Goal: Subscribe to service/newsletter

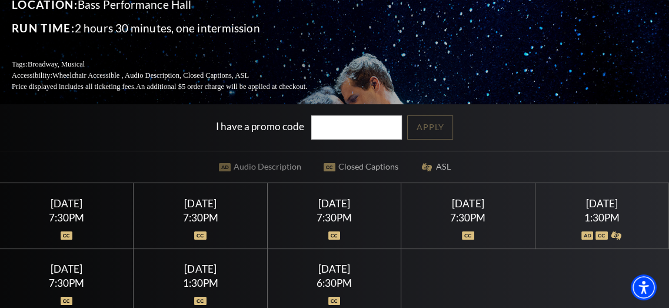
scroll to position [196, 0]
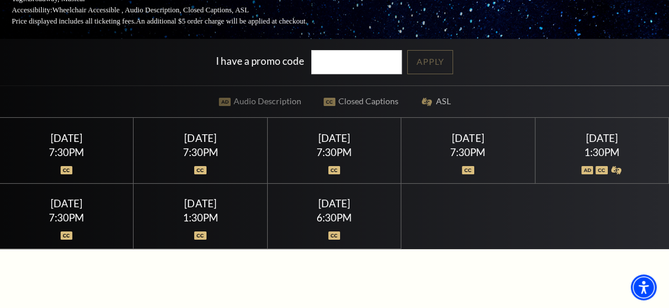
click at [595, 143] on div "Saturday June 27" at bounding box center [601, 138] width 105 height 12
click at [592, 157] on div "1:30PM" at bounding box center [601, 152] width 105 height 10
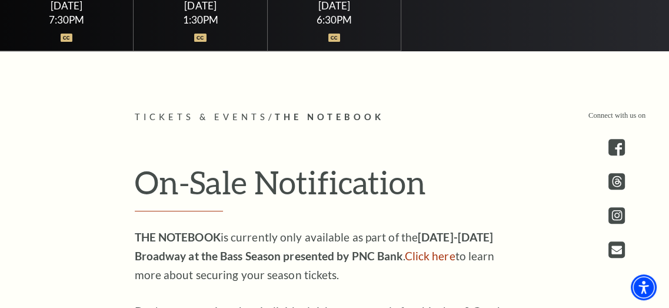
scroll to position [458, 0]
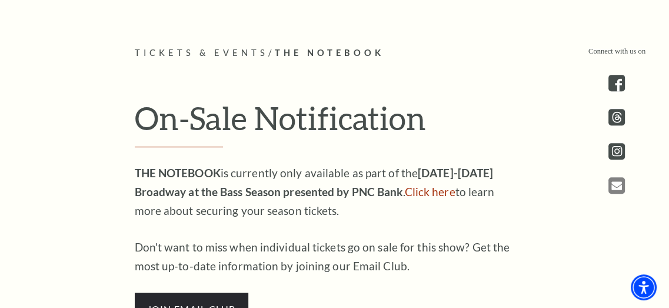
click at [612, 188] on icon "Open this option - open in a new tab" at bounding box center [617, 186] width 11 height 10
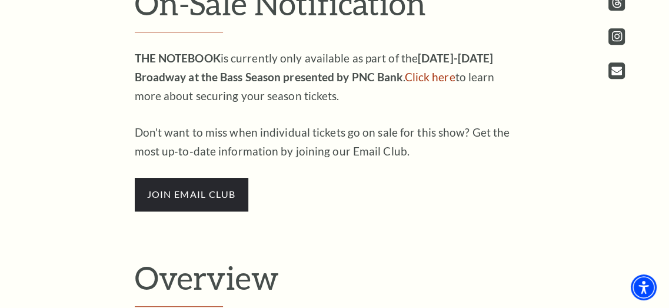
scroll to position [589, 0]
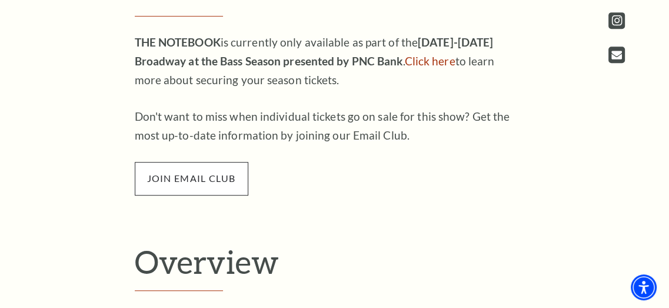
click at [213, 181] on span "join email club" at bounding box center [192, 178] width 114 height 33
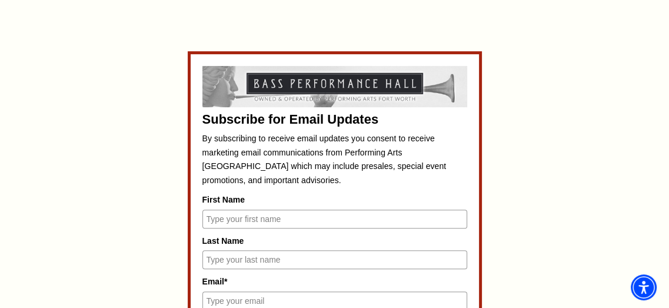
scroll to position [523, 0]
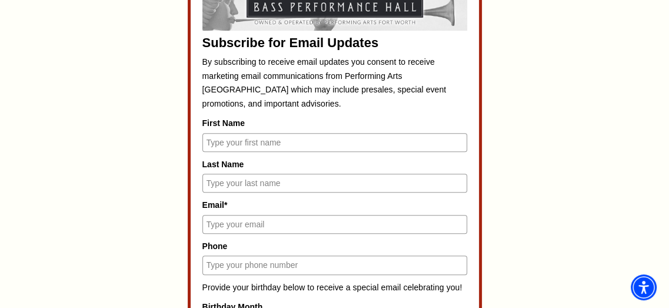
click at [232, 138] on input "First Name" at bounding box center [335, 142] width 265 height 19
type input "Martina"
type input "Rutherford"
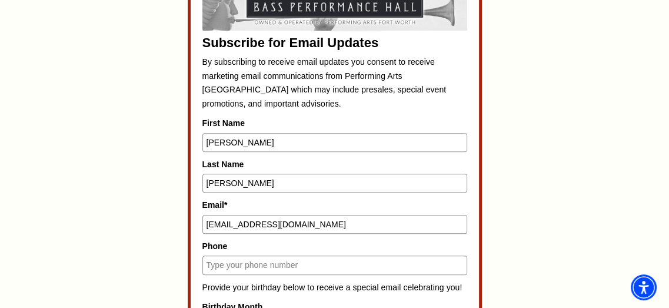
drag, startPoint x: 269, startPoint y: 220, endPoint x: 164, endPoint y: 226, distance: 105.6
type input "martinampr"
click at [280, 266] on input "Phone" at bounding box center [335, 265] width 265 height 19
type input "2149235856"
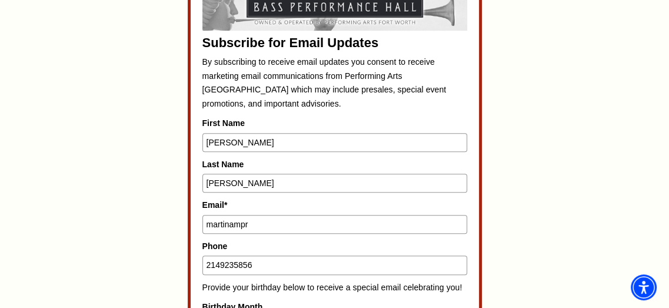
click at [259, 219] on input "martinampr" at bounding box center [335, 224] width 265 height 19
type input "martinamprinz@gmail.com"
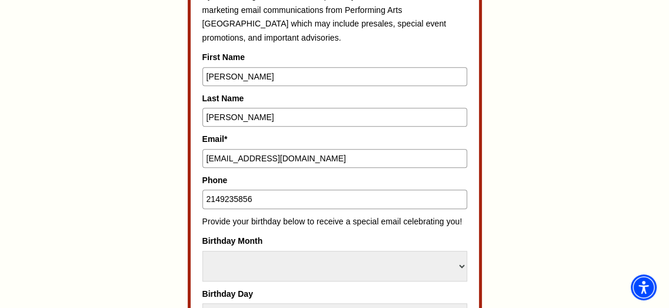
scroll to position [654, 0]
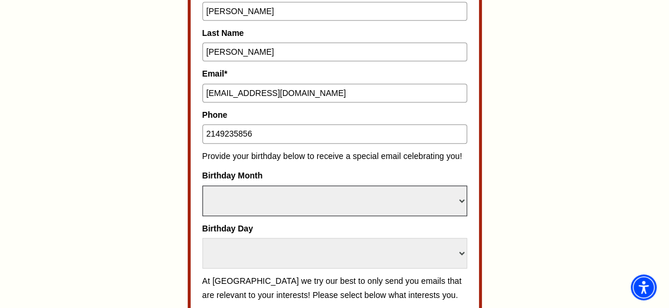
click at [291, 201] on select "Select Month January February March April May June July August September Octobe…" at bounding box center [335, 200] width 265 height 31
select select "August"
click at [203, 185] on select "Select Month January February March April May June July August September Octobe…" at bounding box center [335, 200] width 265 height 31
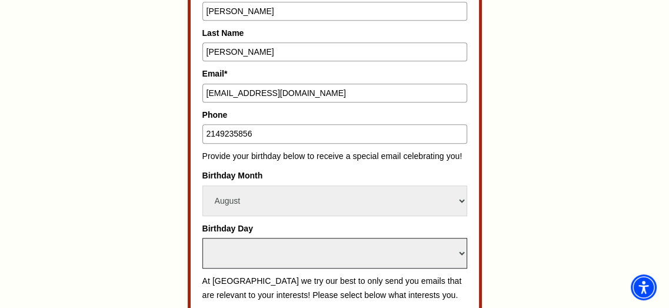
click at [290, 246] on select "Select Day 1 2 3 4 5 6 7 8 9 10 11 12 13 14 15 16 17 18 19 20 21 22 23 24 25 26…" at bounding box center [335, 253] width 265 height 31
select select "1"
click at [203, 238] on select "Select Day 1 2 3 4 5 6 7 8 9 10 11 12 13 14 15 16 17 18 19 20 21 22 23 24 25 26…" at bounding box center [335, 253] width 265 height 31
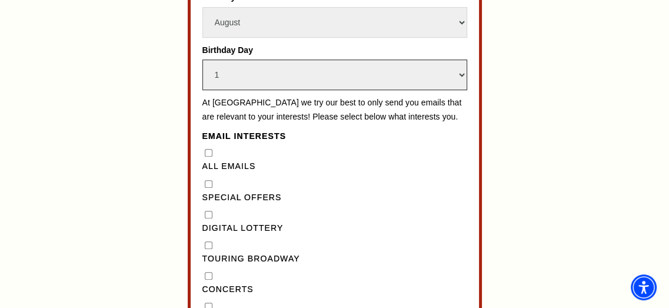
scroll to position [850, 0]
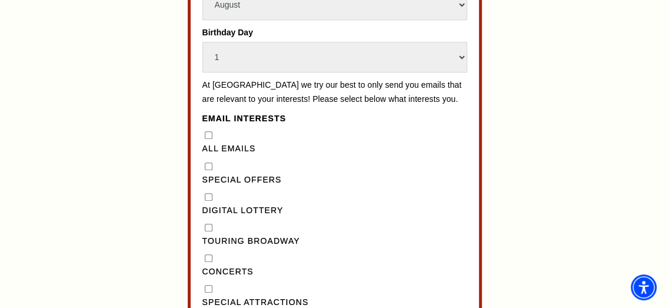
click at [210, 231] on Broadway"] "Touring Broadway" at bounding box center [209, 228] width 8 height 8
checkbox Broadway"] "true"
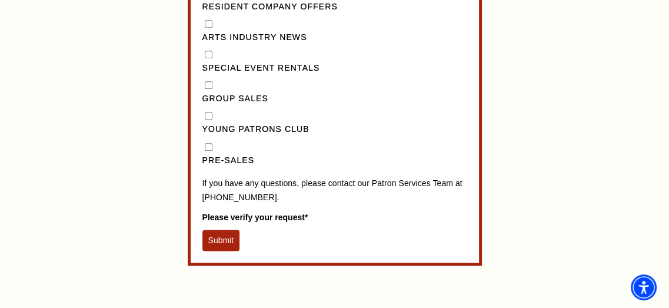
scroll to position [1243, 0]
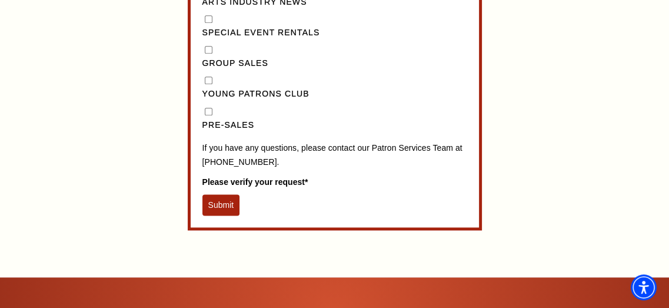
click at [208, 115] on input "Pre-Sales" at bounding box center [209, 112] width 8 height 8
checkbox input "true"
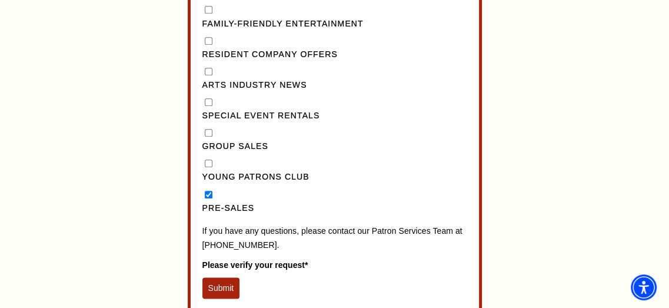
scroll to position [1178, 0]
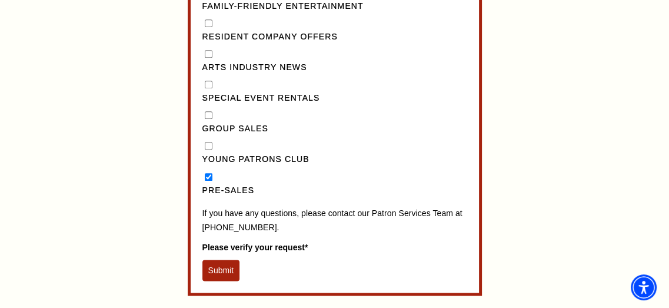
click at [218, 280] on button "Submit" at bounding box center [222, 270] width 38 height 21
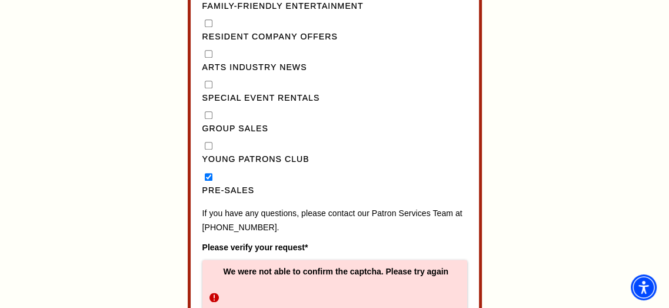
scroll to position [1243, 0]
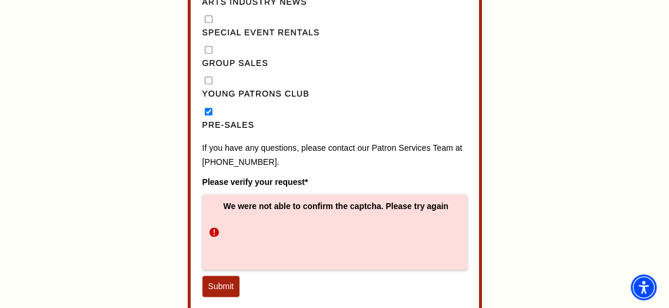
click at [230, 291] on button "Submit" at bounding box center [222, 286] width 38 height 21
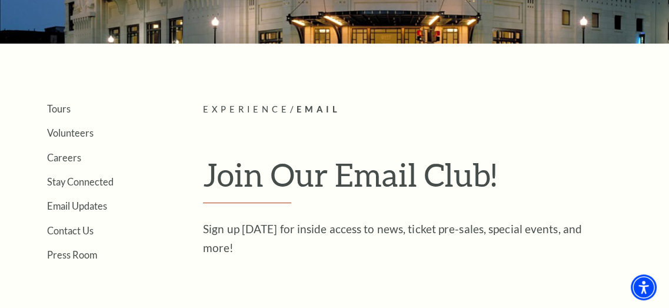
scroll to position [196, 0]
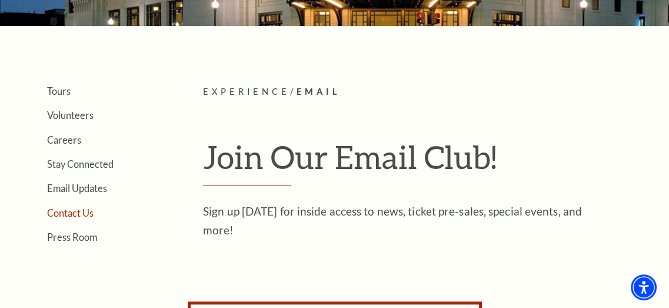
click at [58, 211] on link "Contact Us" at bounding box center [70, 212] width 47 height 11
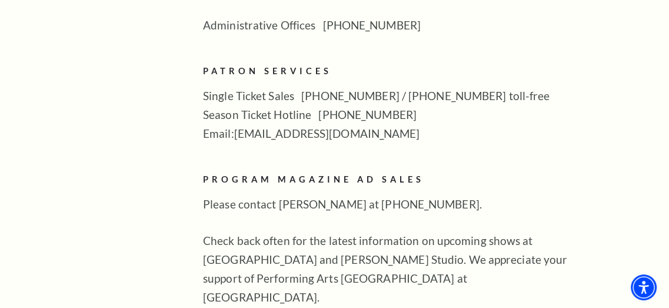
scroll to position [719, 0]
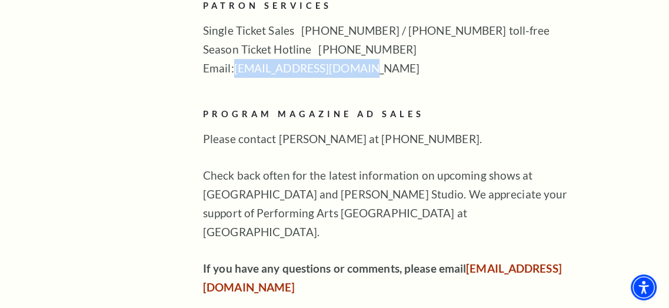
drag, startPoint x: 350, startPoint y: 50, endPoint x: 237, endPoint y: 52, distance: 113.1
click at [237, 52] on p "Single Ticket Sales 817-212-4280 / 877-212-4280 toll-free Season Ticket Hotline…" at bounding box center [394, 49] width 383 height 57
drag, startPoint x: 237, startPoint y: 52, endPoint x: 340, endPoint y: 47, distance: 102.6
copy p "boxoffice@basshall.com"
